Goal: Information Seeking & Learning: Learn about a topic

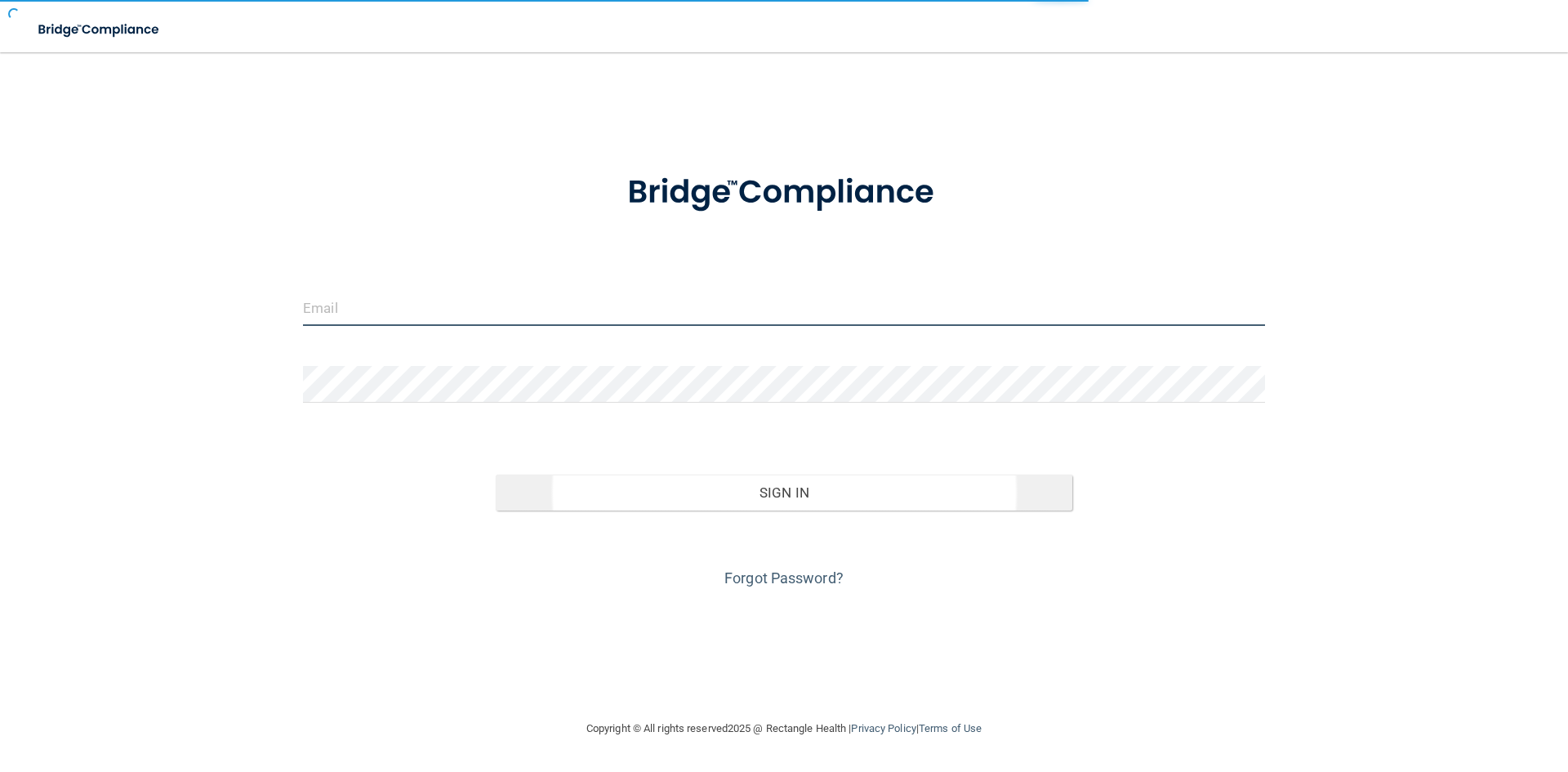
type input "[EMAIL_ADDRESS][DOMAIN_NAME]"
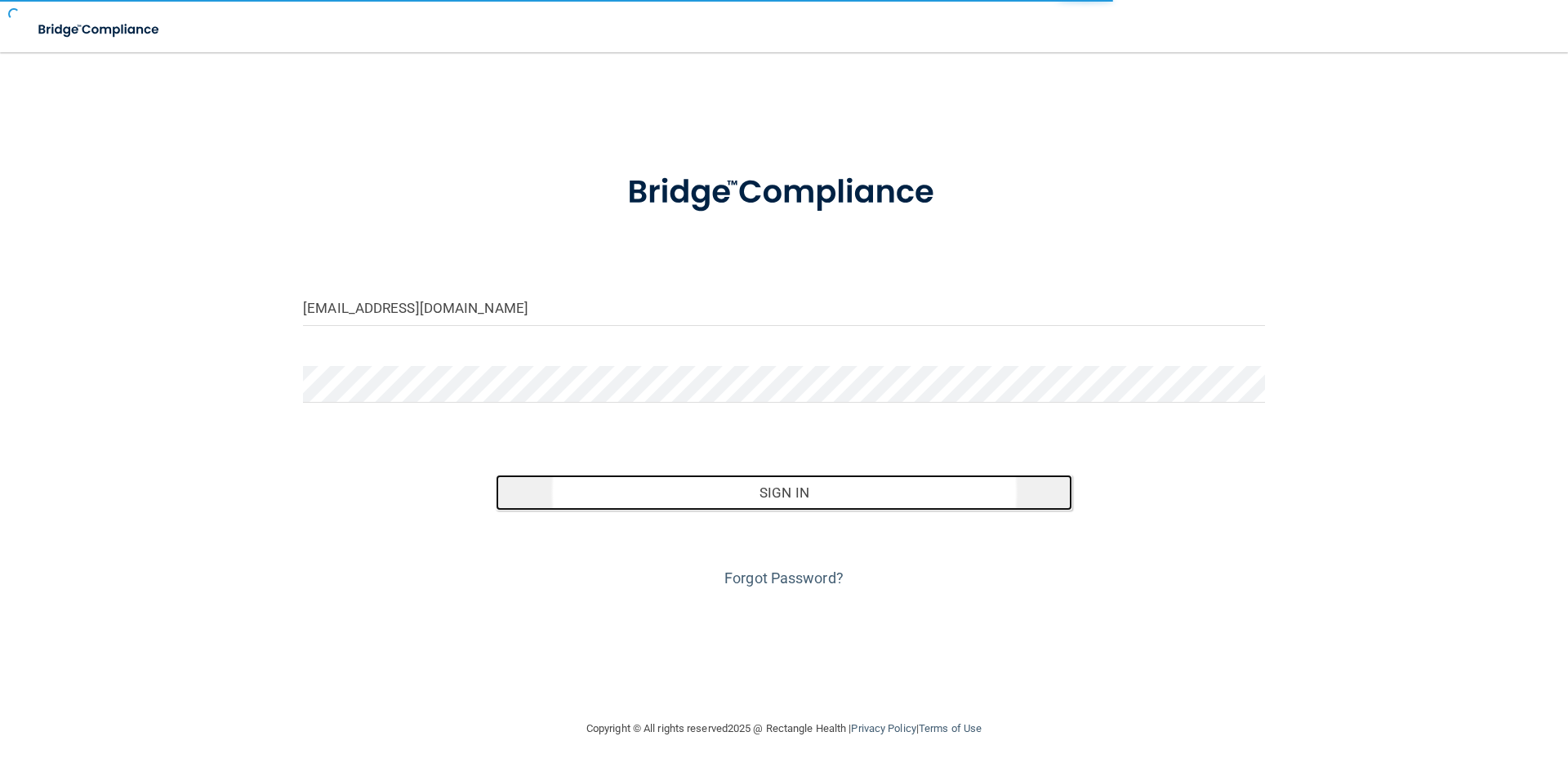
click at [572, 492] on button "Sign In" at bounding box center [784, 493] width 578 height 36
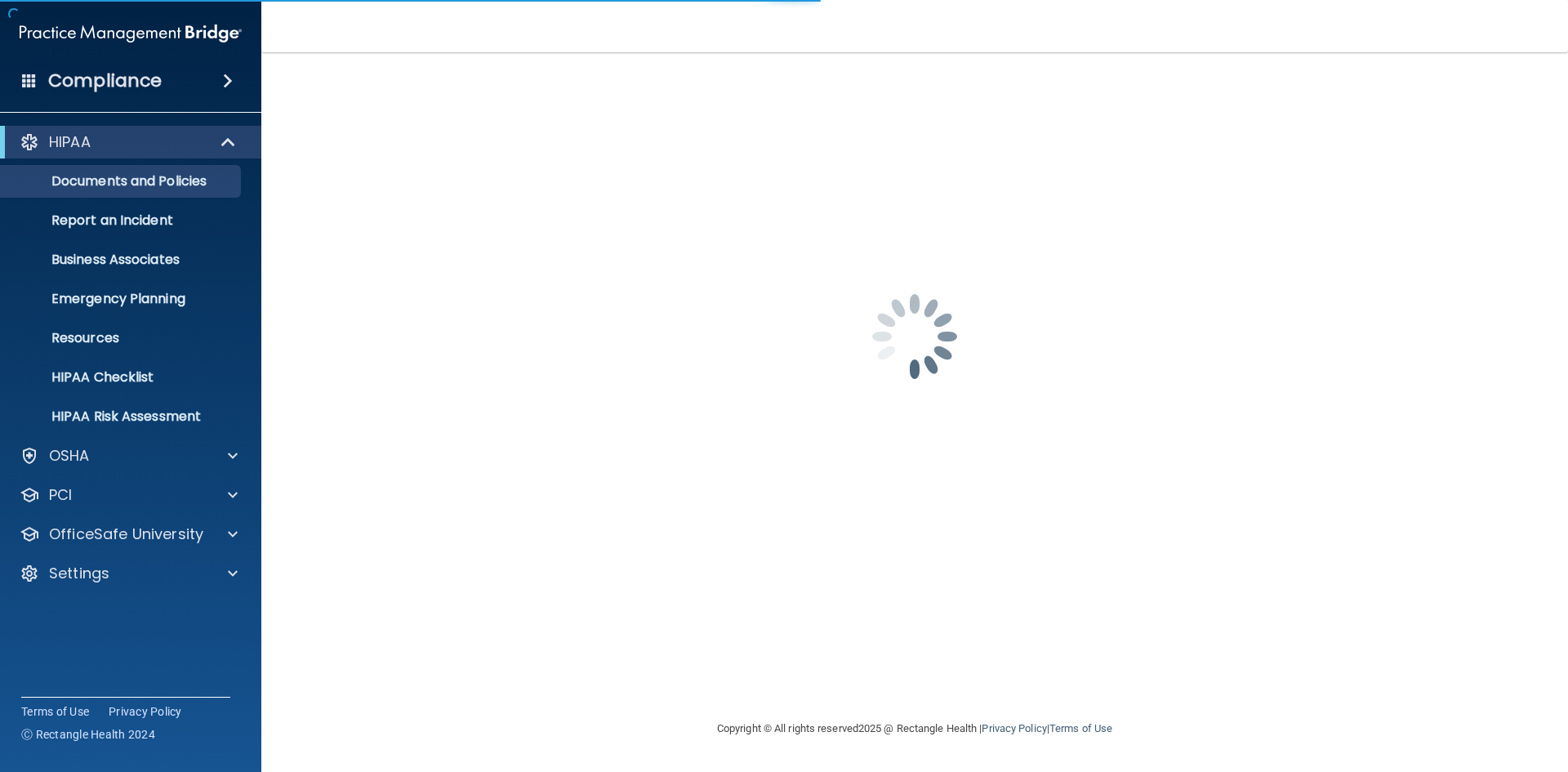
click at [141, 88] on h4 "Compliance" at bounding box center [105, 81] width 113 height 23
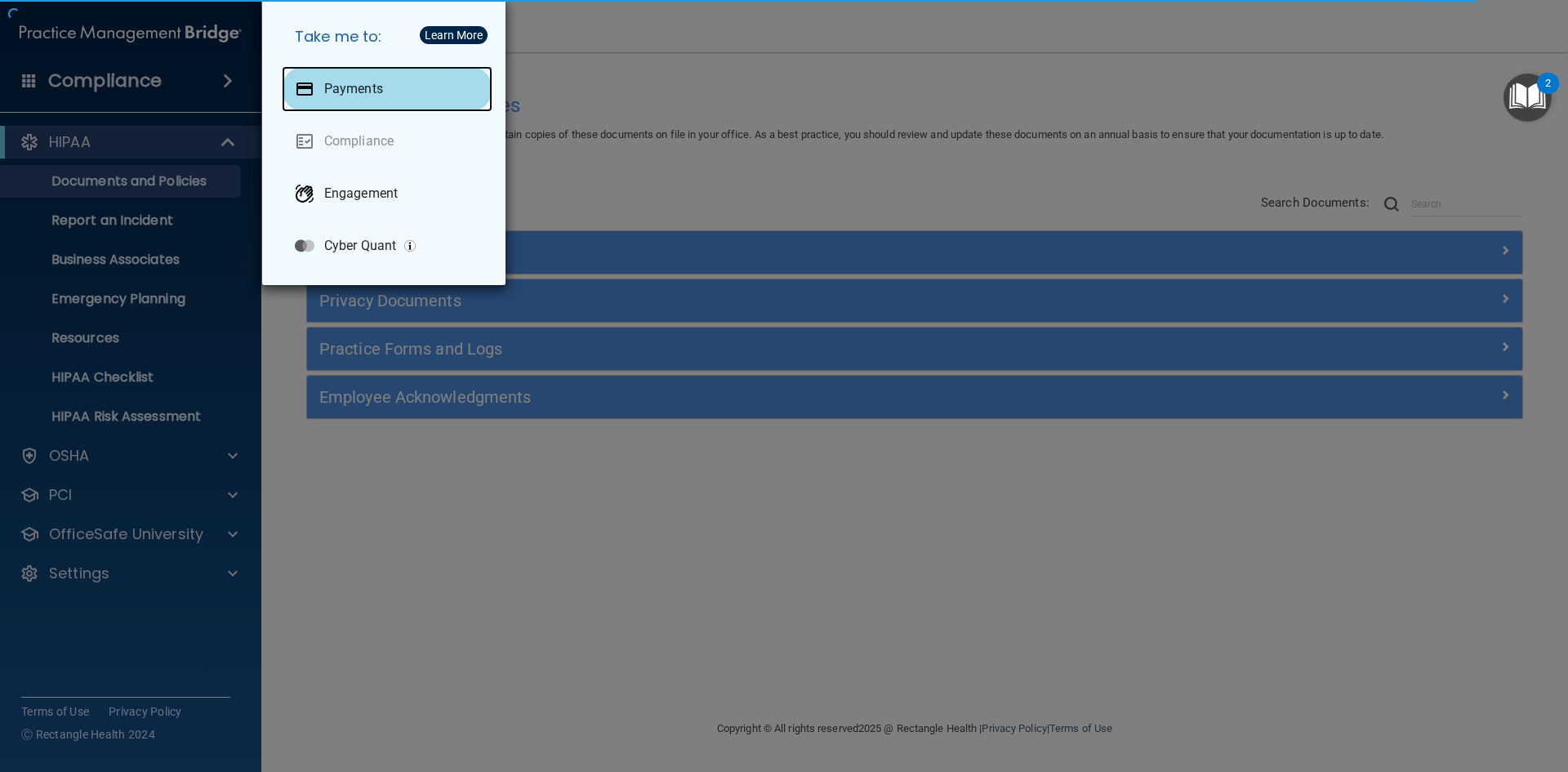
click at [372, 88] on p "Payments" at bounding box center [354, 88] width 59 height 16
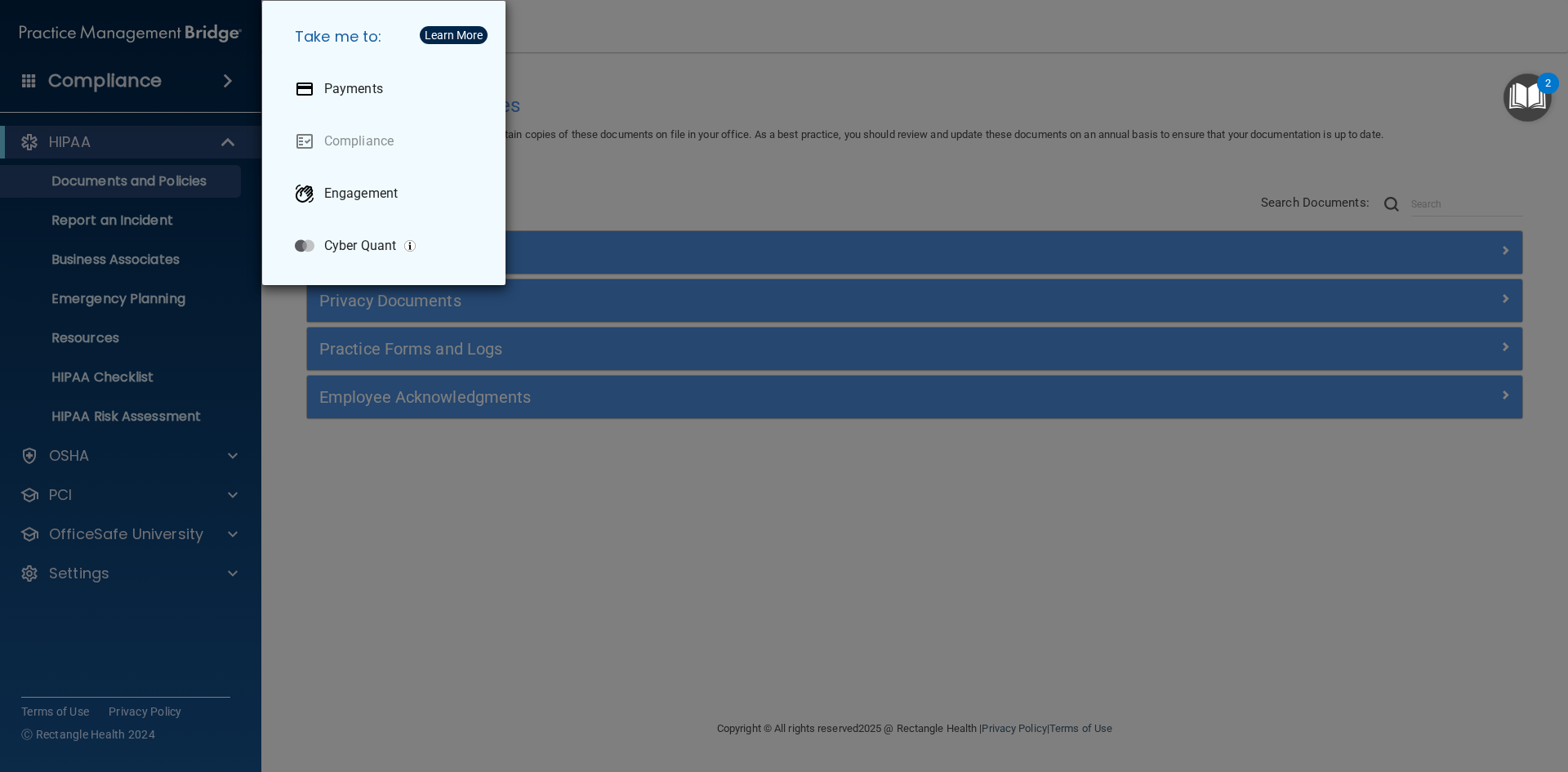
click at [576, 77] on div "Take me to: Payments Compliance Engagement Cyber Quant" at bounding box center [784, 386] width 1568 height 772
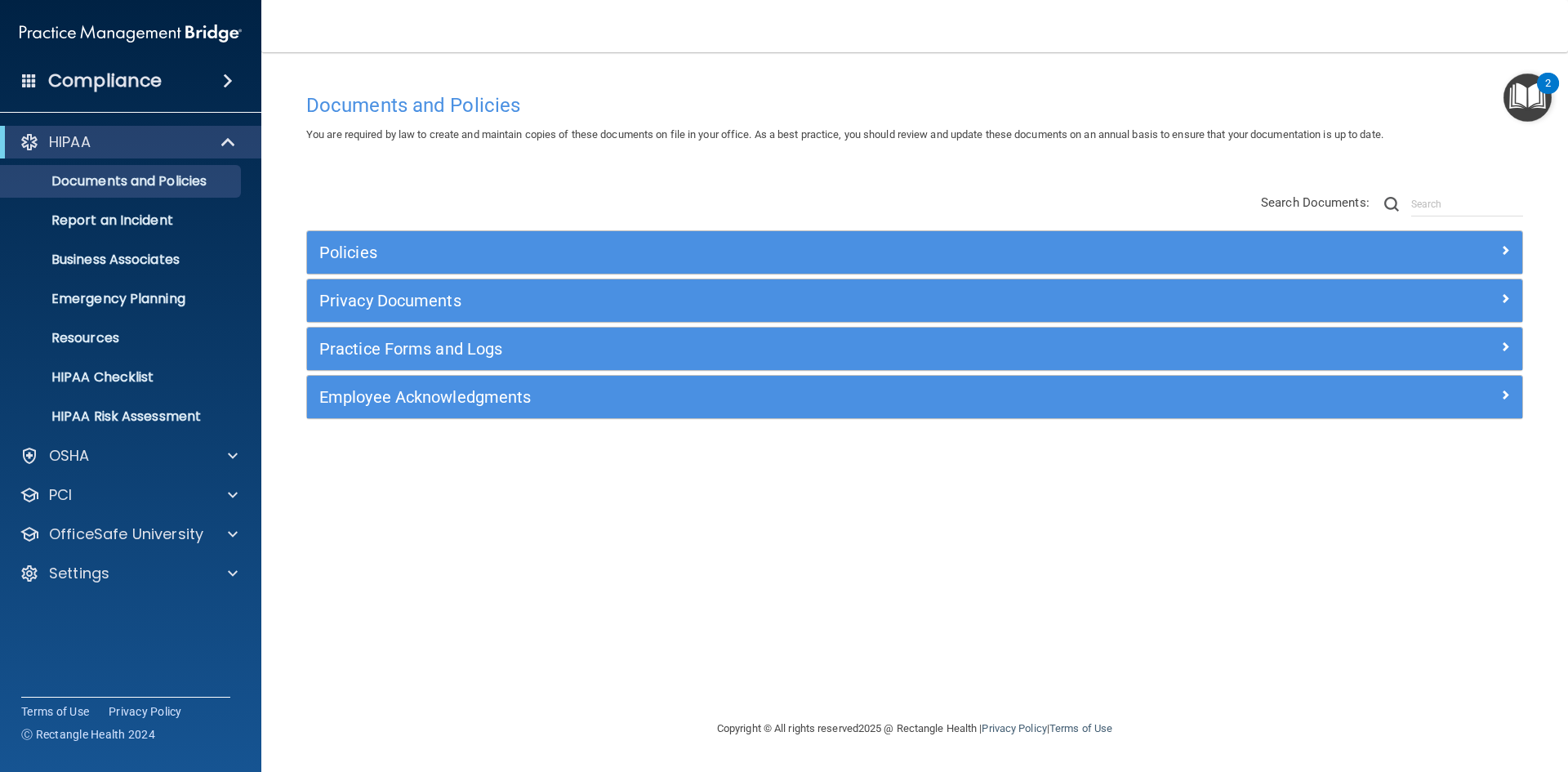
click at [126, 89] on h4 "Compliance" at bounding box center [105, 81] width 113 height 23
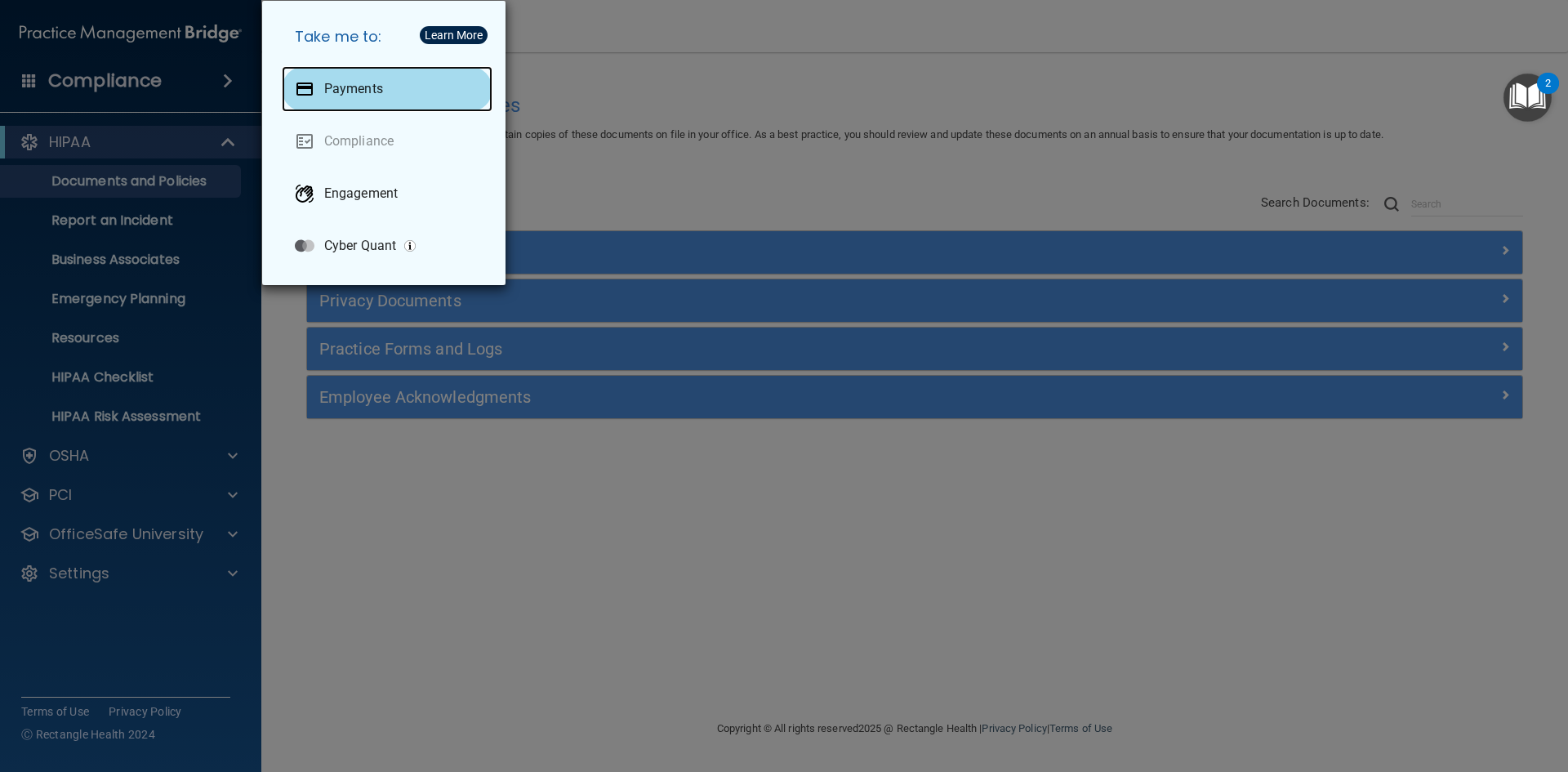
click at [337, 69] on div "Payments" at bounding box center [387, 88] width 211 height 46
